Goal: Navigation & Orientation: Find specific page/section

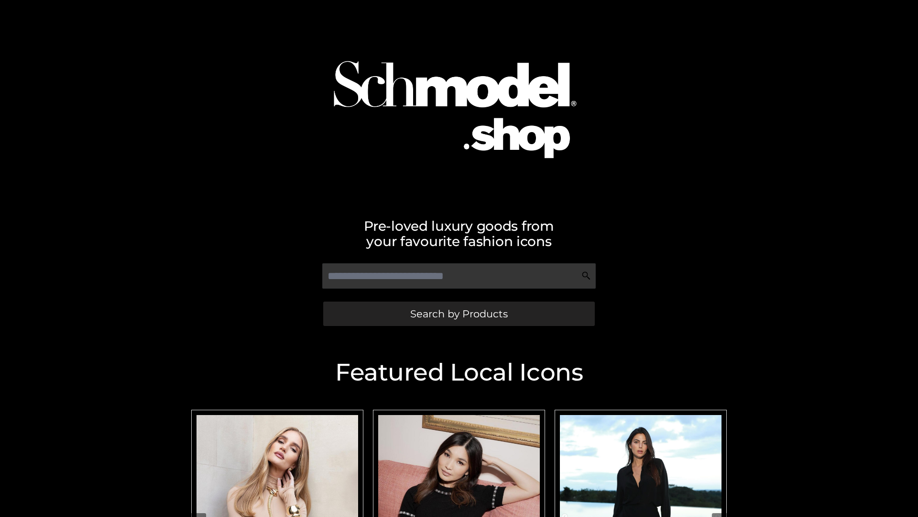
click at [459, 313] on span "Search by Products" at bounding box center [459, 313] width 98 height 10
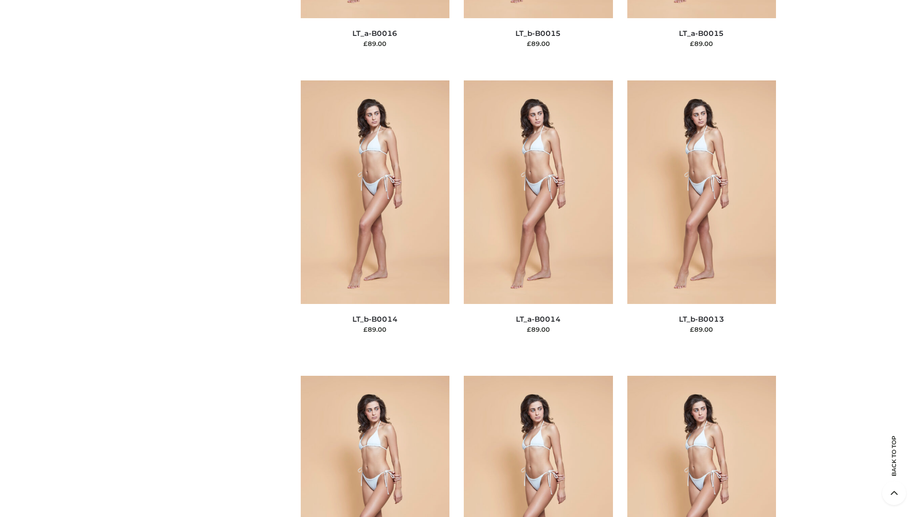
scroll to position [3401, 0]
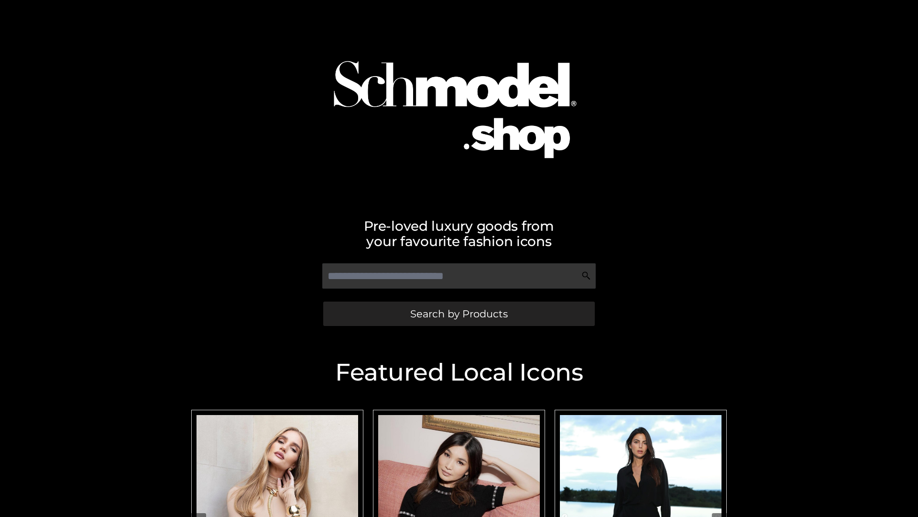
click at [459, 313] on span "Search by Products" at bounding box center [459, 313] width 98 height 10
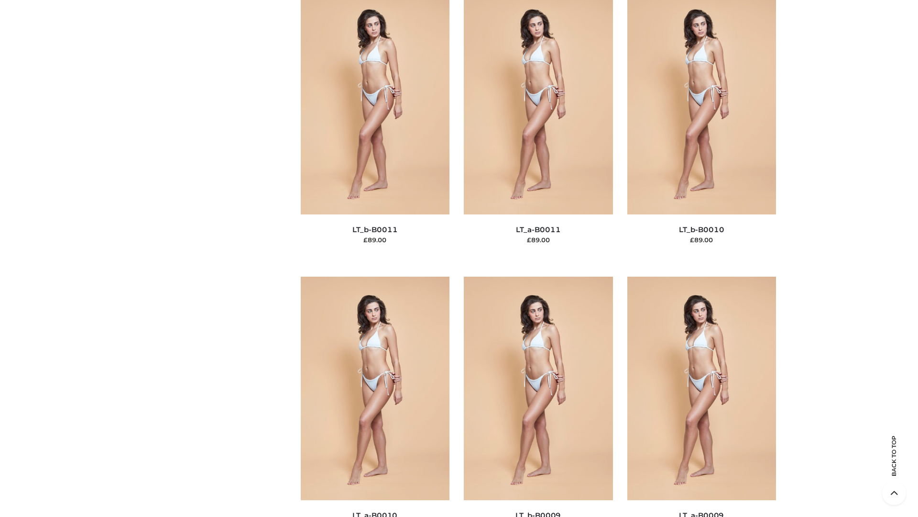
scroll to position [4295, 0]
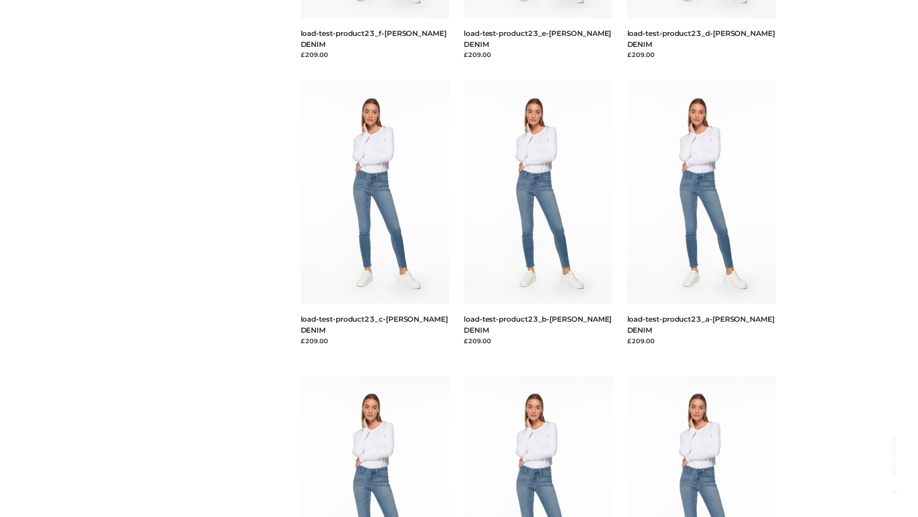
scroll to position [839, 0]
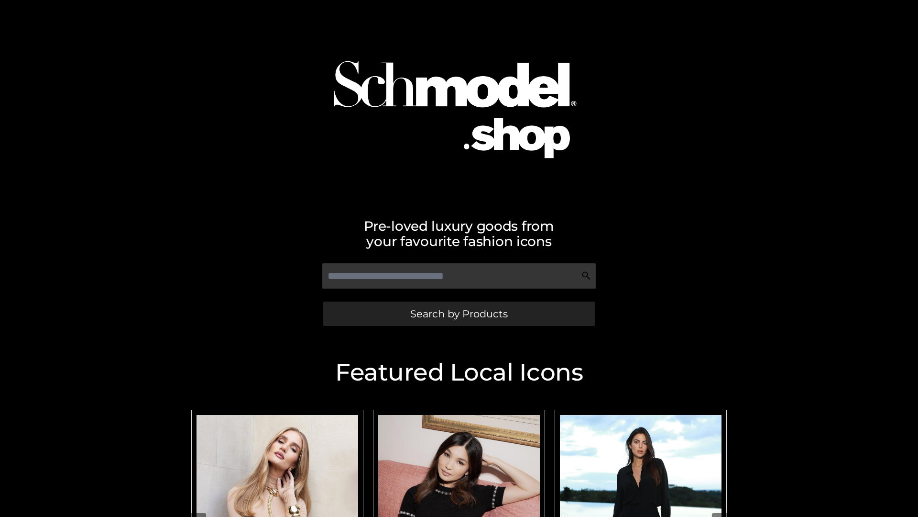
click at [459, 313] on span "Search by Products" at bounding box center [459, 313] width 98 height 10
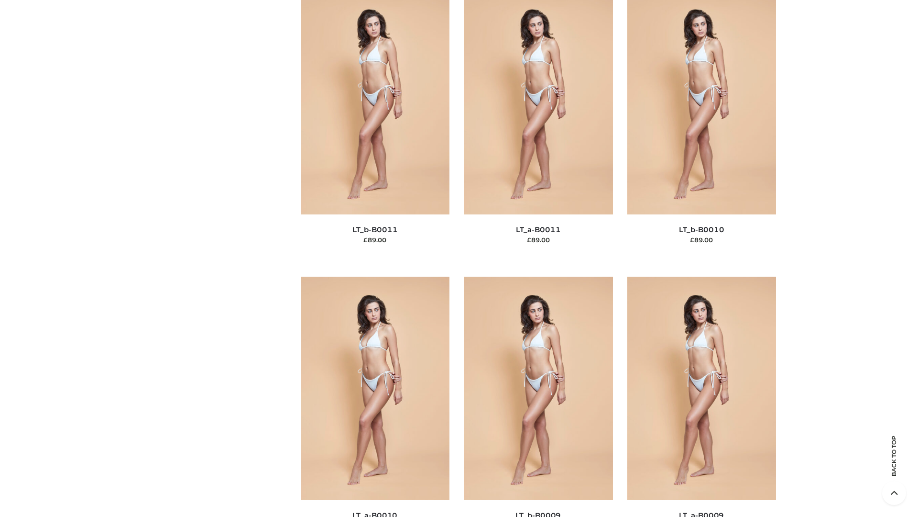
scroll to position [4295, 0]
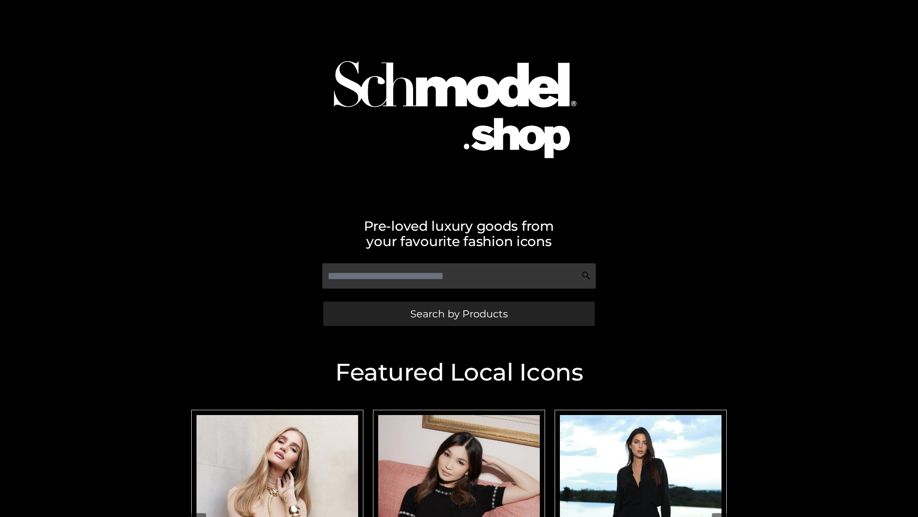
click at [459, 313] on span "Search by Products" at bounding box center [459, 313] width 98 height 10
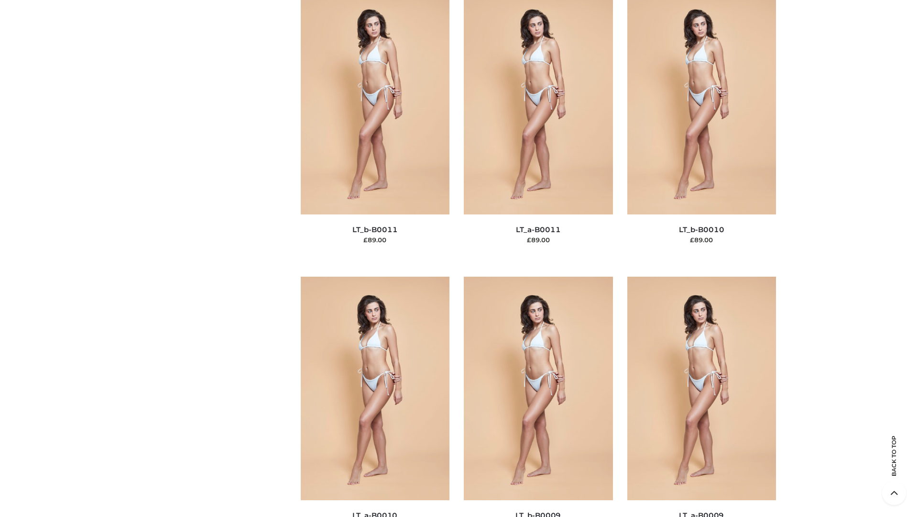
scroll to position [4295, 0]
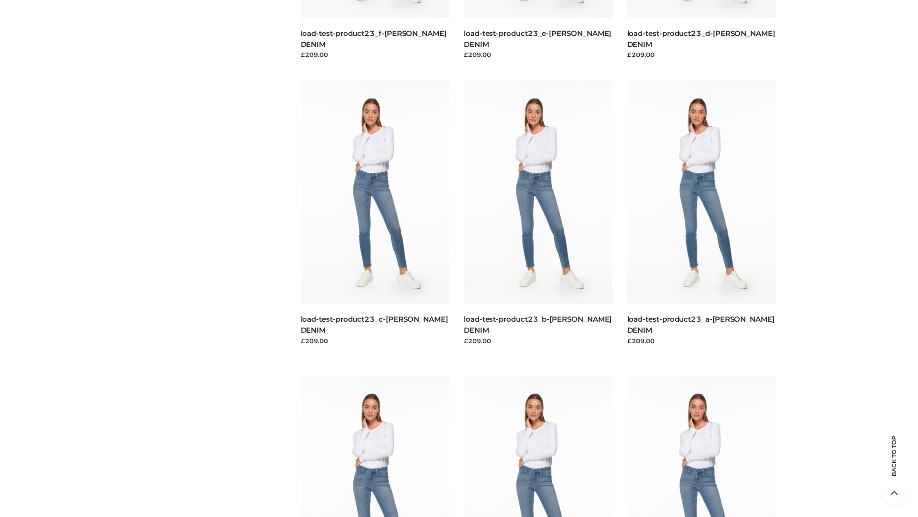
scroll to position [839, 0]
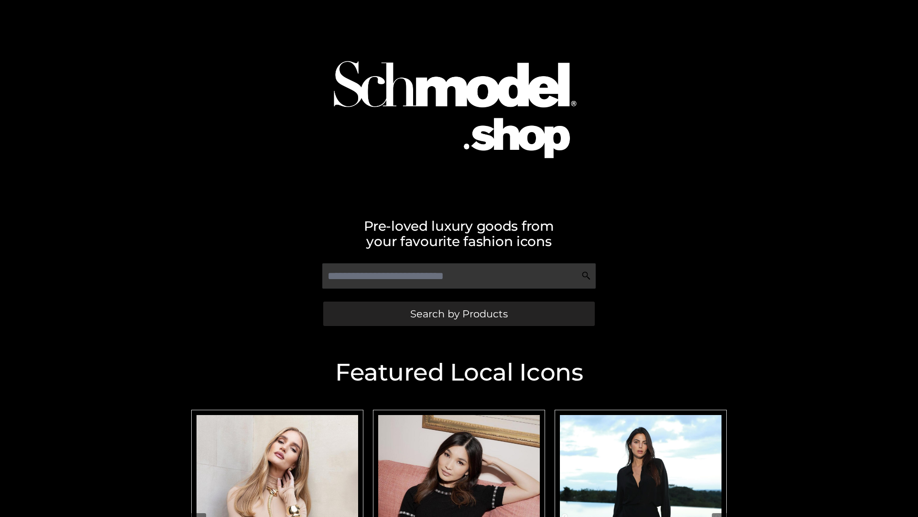
click at [459, 313] on span "Search by Products" at bounding box center [459, 313] width 98 height 10
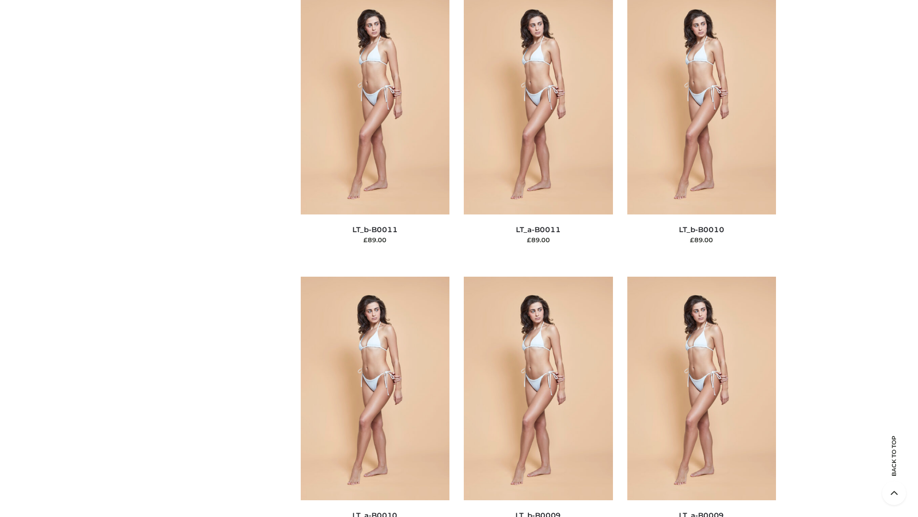
scroll to position [4295, 0]
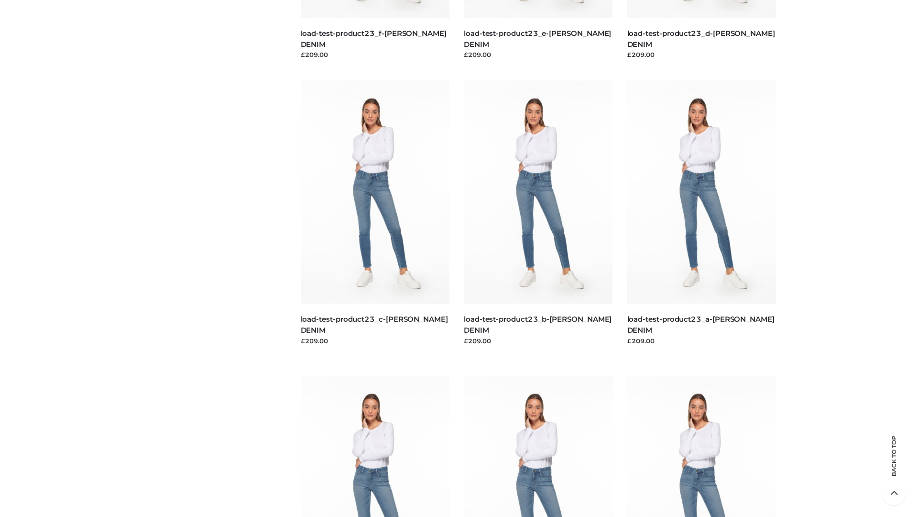
scroll to position [839, 0]
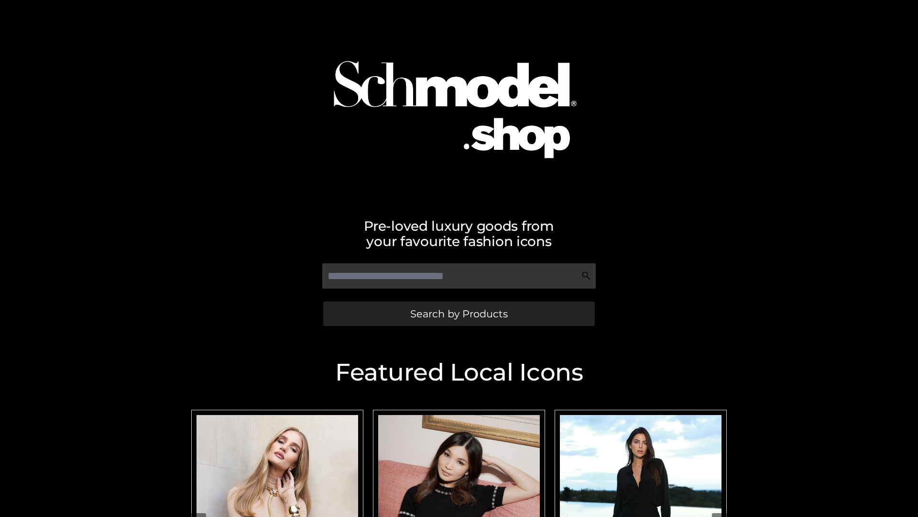
click at [459, 313] on span "Search by Products" at bounding box center [459, 313] width 98 height 10
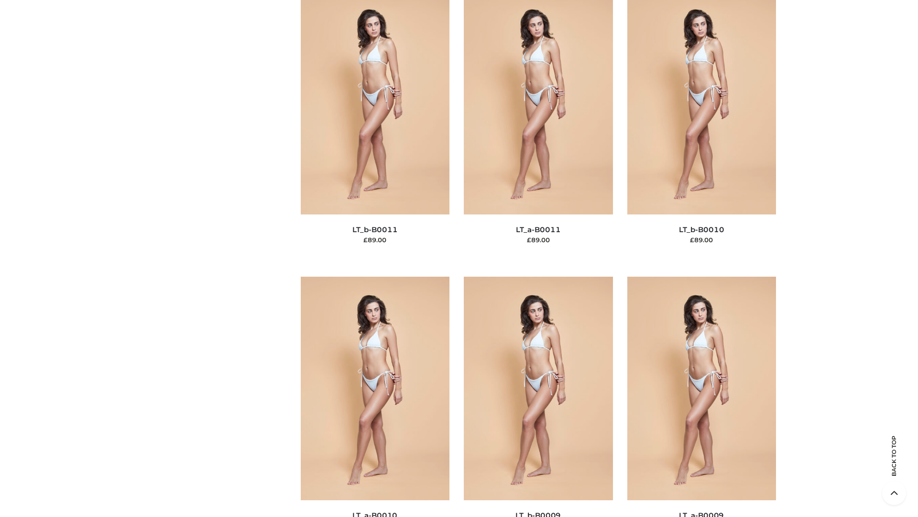
scroll to position [4295, 0]
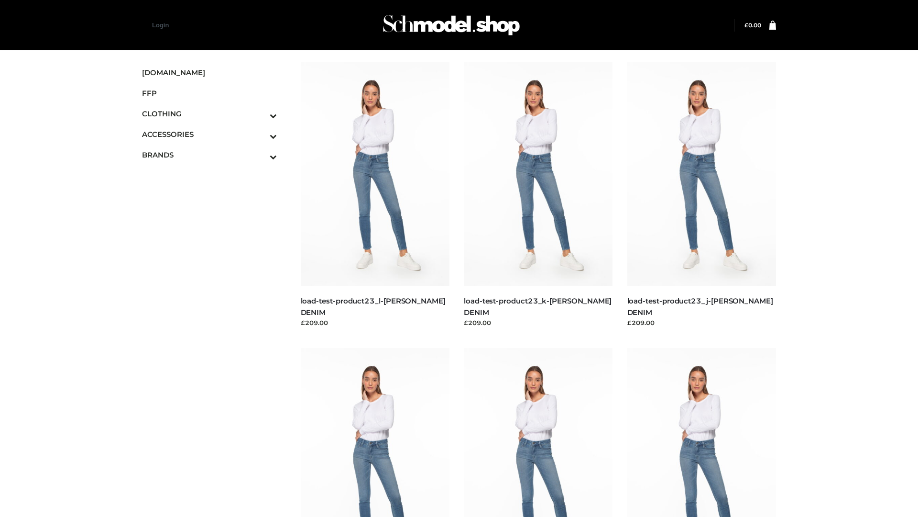
scroll to position [839, 0]
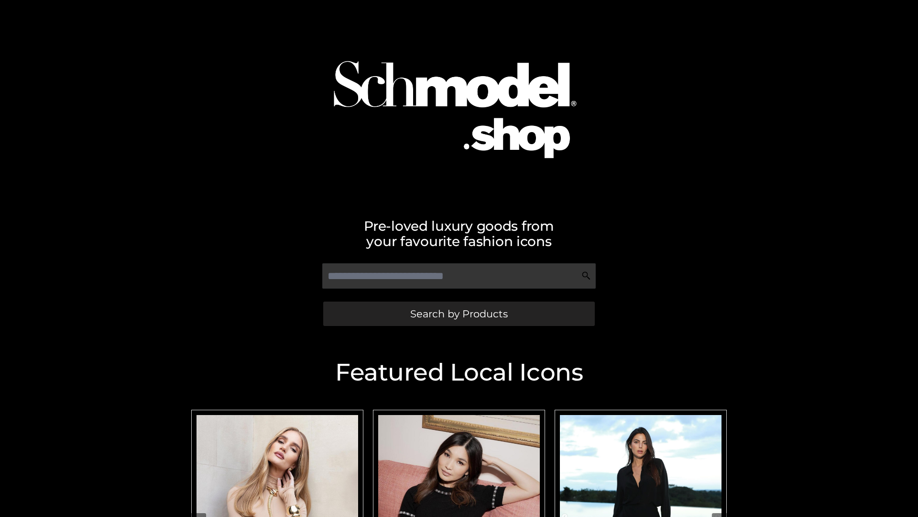
click at [459, 313] on span "Search by Products" at bounding box center [459, 313] width 98 height 10
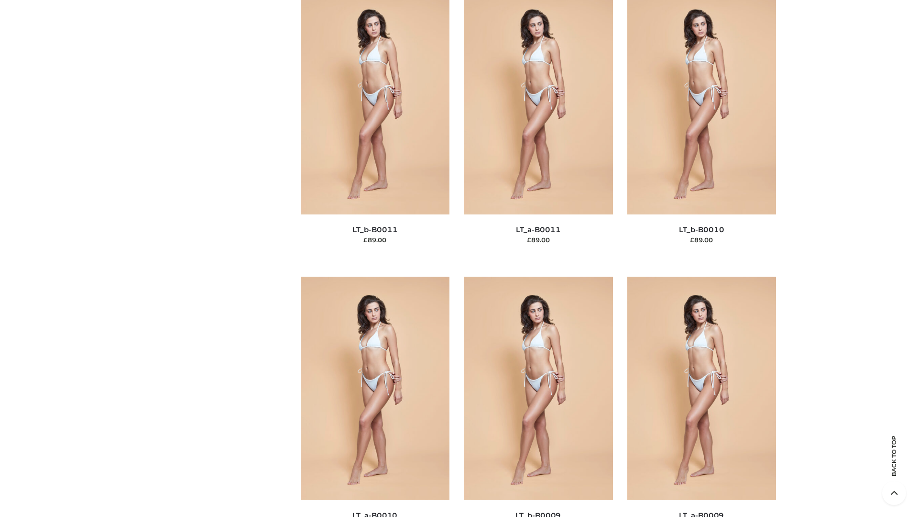
scroll to position [4295, 0]
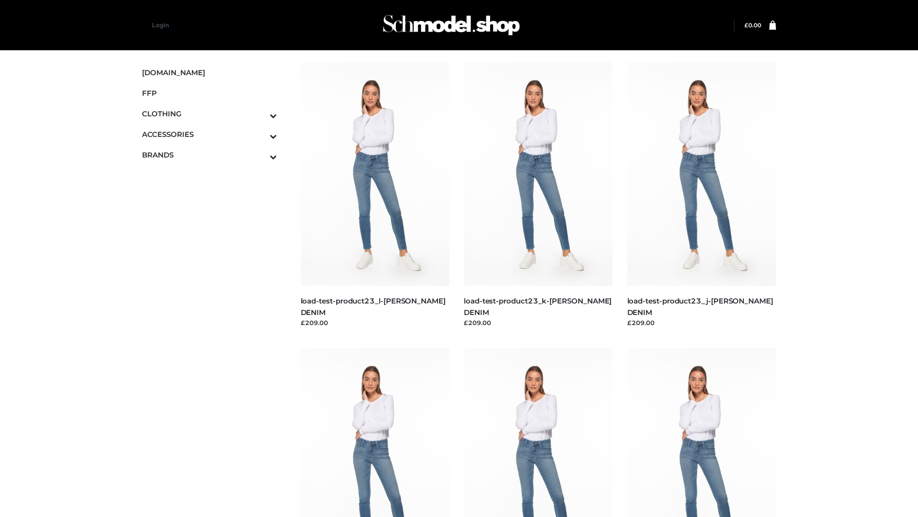
scroll to position [839, 0]
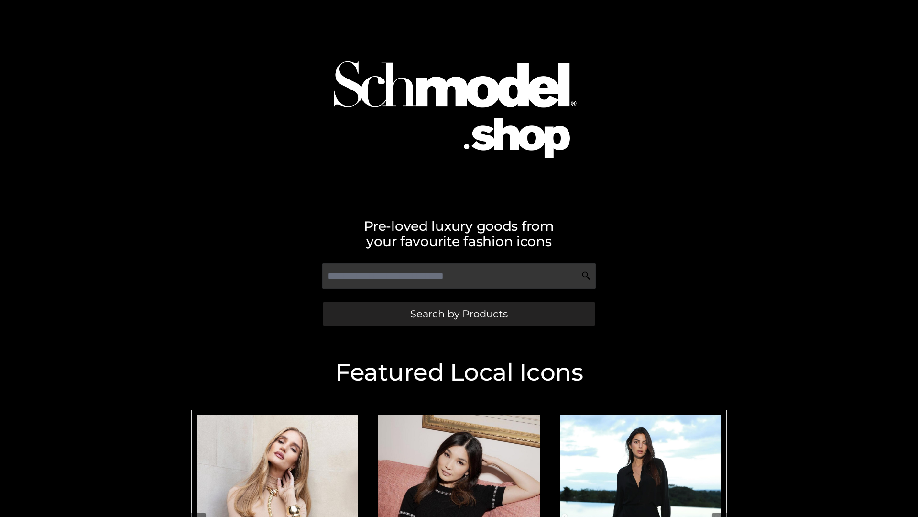
click at [459, 313] on span "Search by Products" at bounding box center [459, 313] width 98 height 10
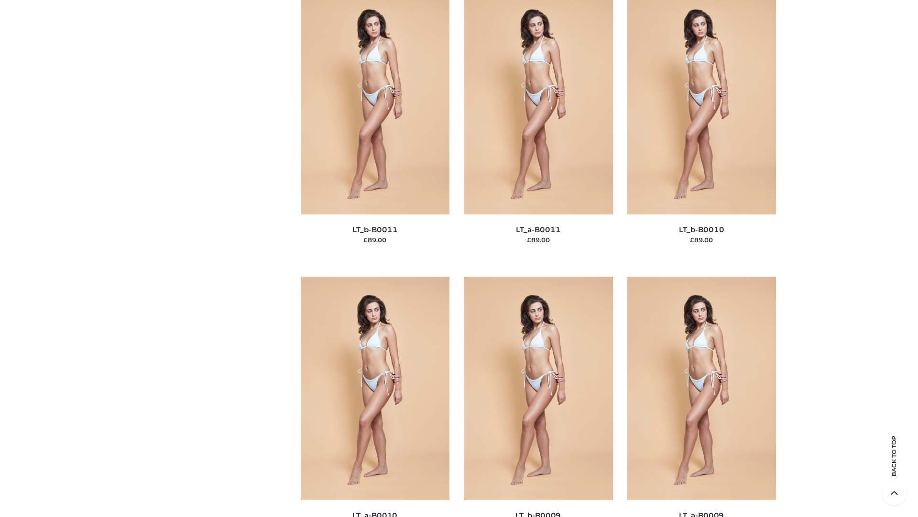
scroll to position [4295, 0]
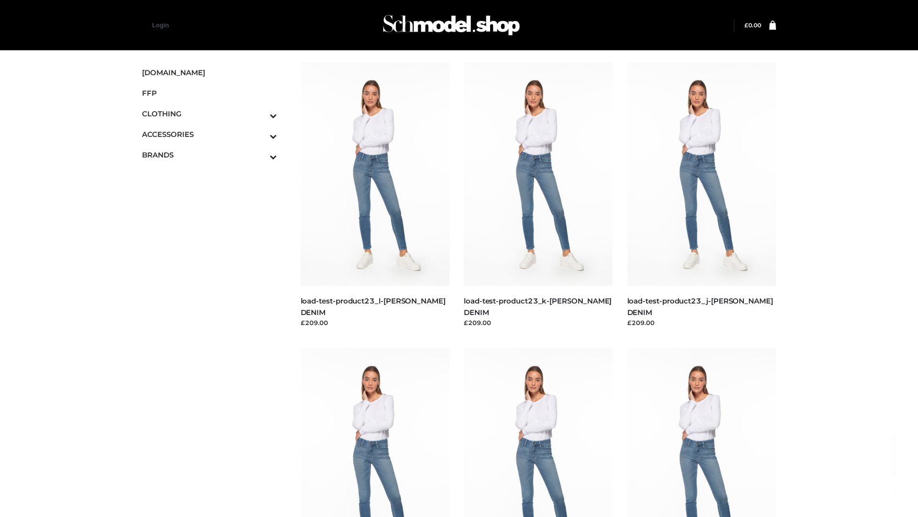
scroll to position [839, 0]
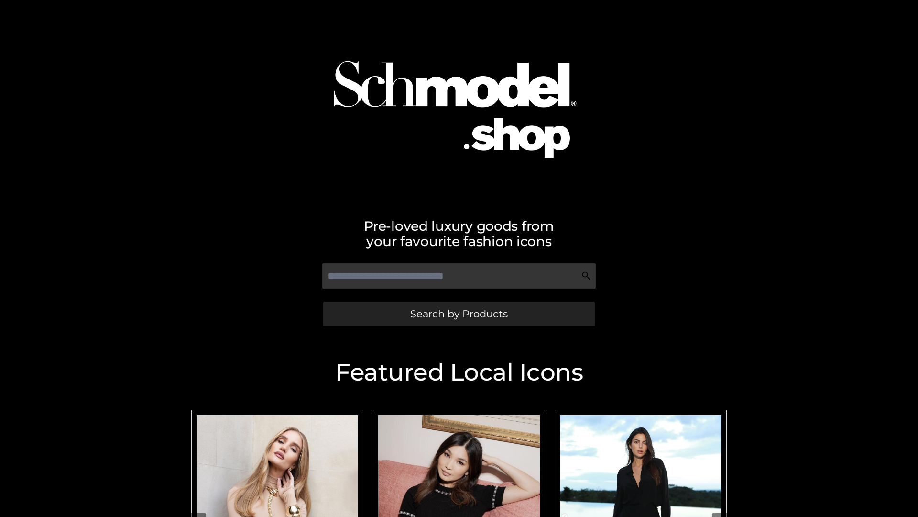
click at [459, 313] on span "Search by Products" at bounding box center [459, 313] width 98 height 10
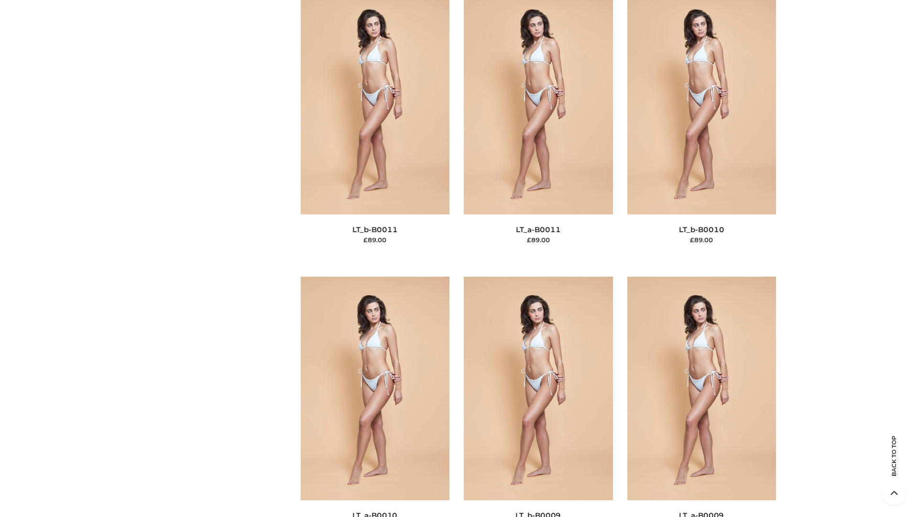
scroll to position [4295, 0]
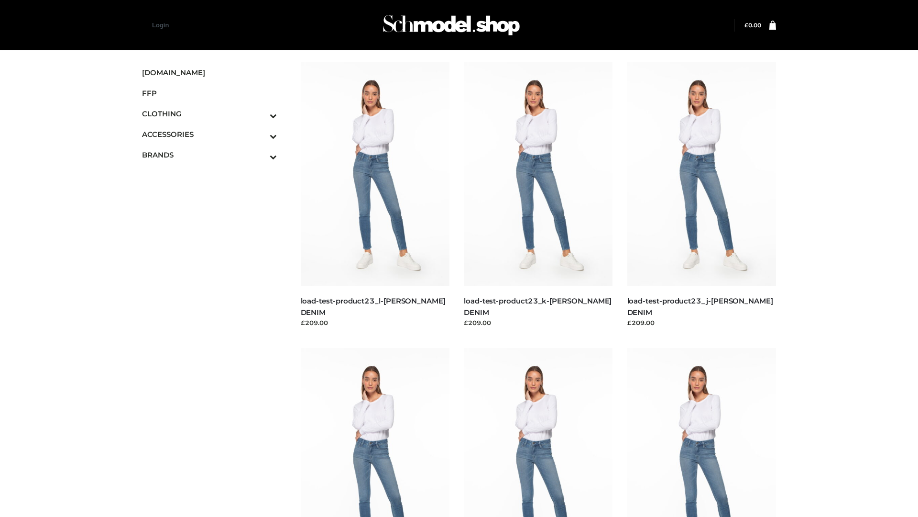
scroll to position [839, 0]
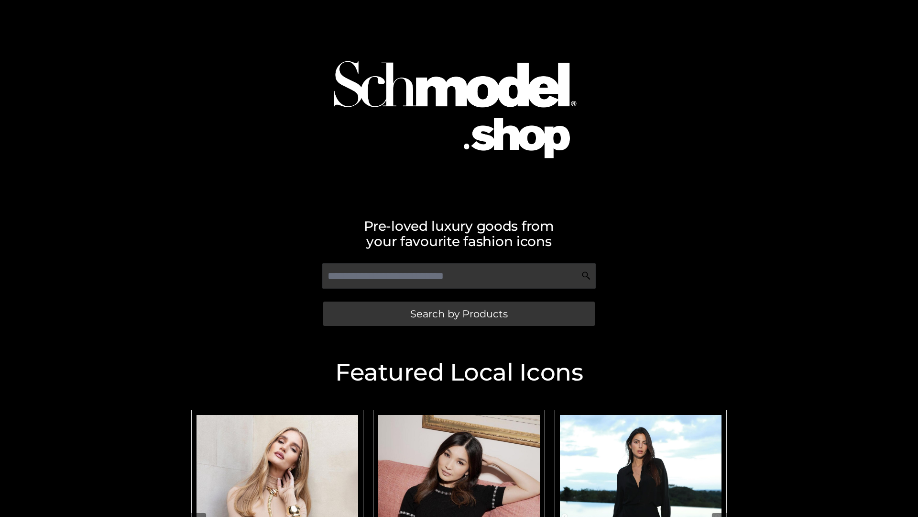
click at [459, 313] on span "Search by Products" at bounding box center [459, 313] width 98 height 10
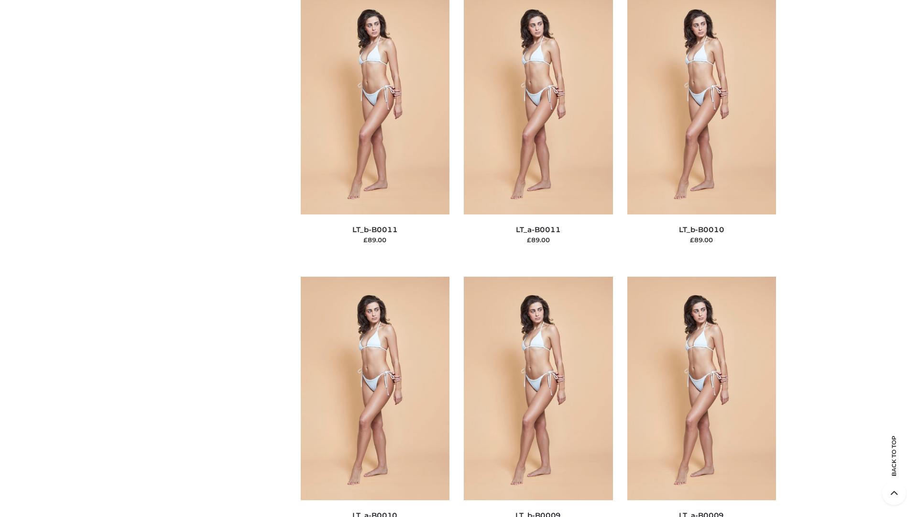
scroll to position [4295, 0]
